Goal: Information Seeking & Learning: Learn about a topic

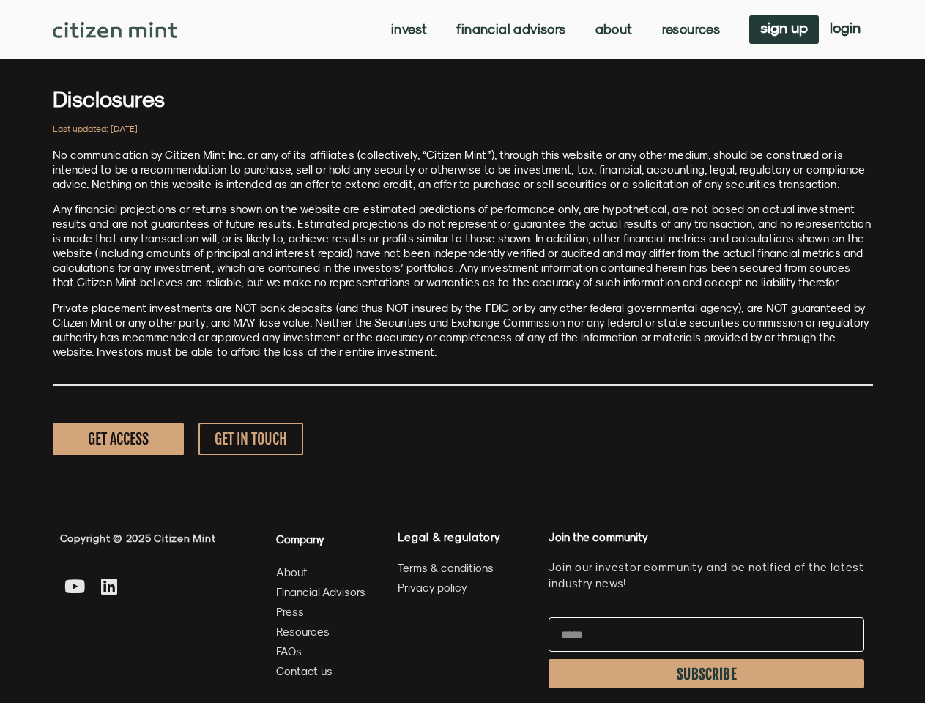
click at [462, 351] on p "Private placement investments are NOT bank deposits (and thus NOT insured by th…" at bounding box center [463, 330] width 820 height 59
click at [407, 29] on link "Invest" at bounding box center [409, 29] width 36 height 15
click at [689, 29] on link "Resources" at bounding box center [691, 29] width 59 height 15
click at [706, 674] on span "SUBSCRIBE" at bounding box center [707, 675] width 60 height 12
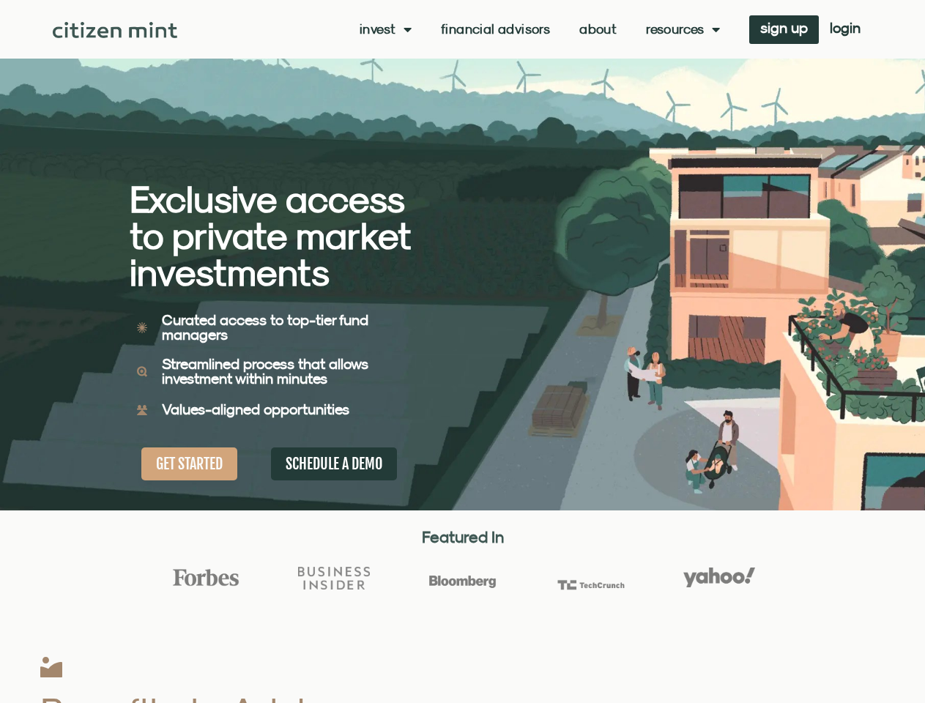
click at [462, 351] on div "Exclusive access to private market investments Exclusive access to private mark…" at bounding box center [296, 255] width 333 height 510
click at [384, 29] on link "Invest" at bounding box center [386, 29] width 52 height 15
click at [681, 29] on link "Resources" at bounding box center [683, 29] width 74 height 15
